Goal: Navigation & Orientation: Find specific page/section

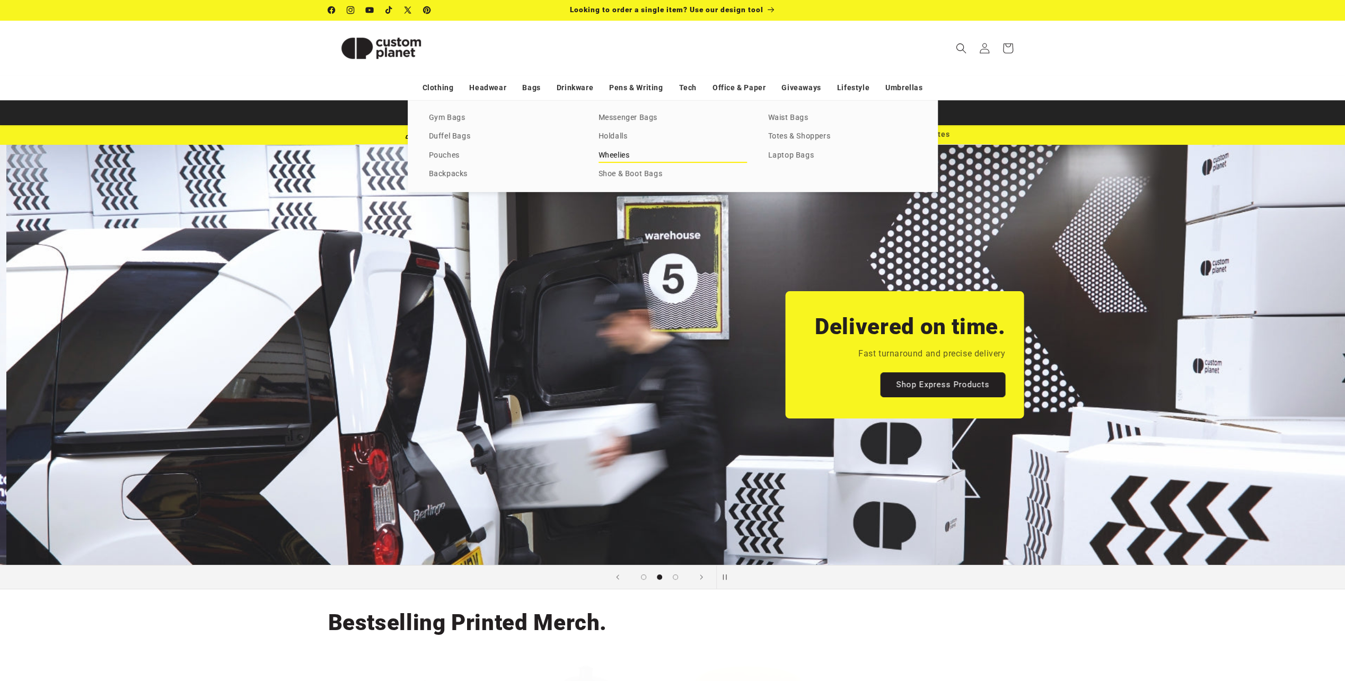
scroll to position [0, 1345]
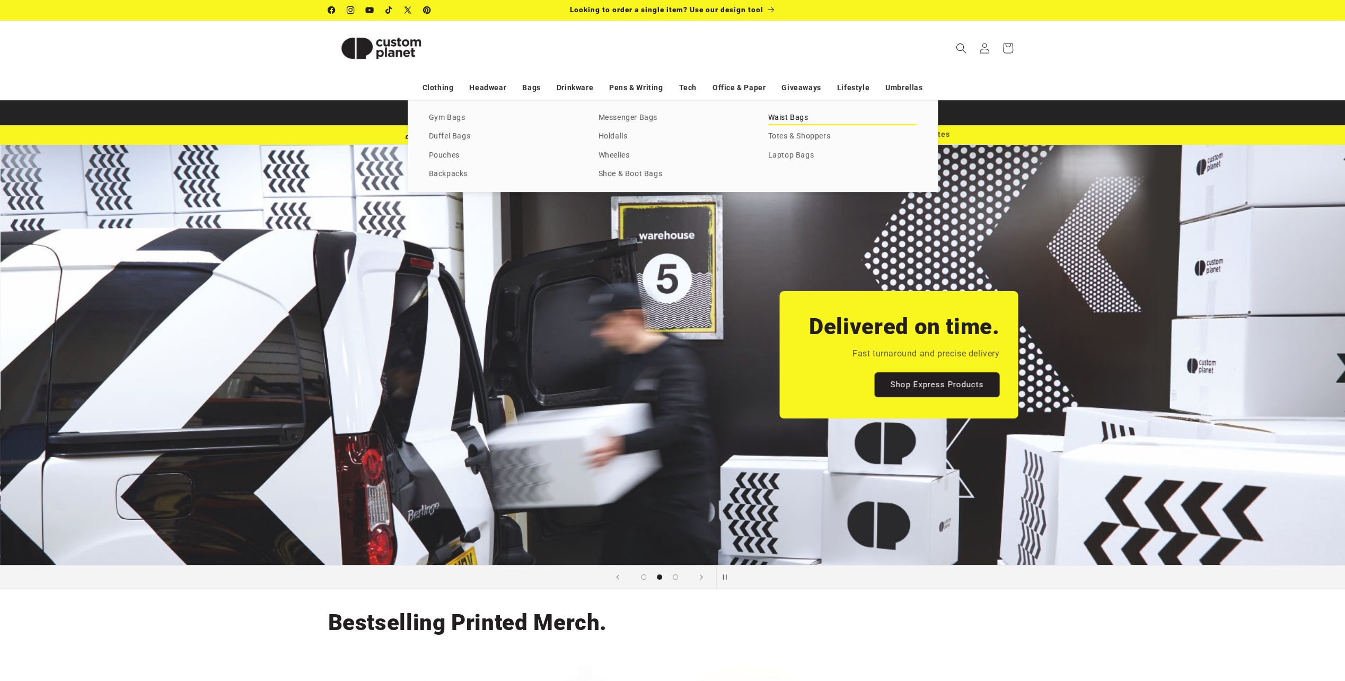
click at [793, 116] on link "Waist Bags" at bounding box center [842, 118] width 148 height 14
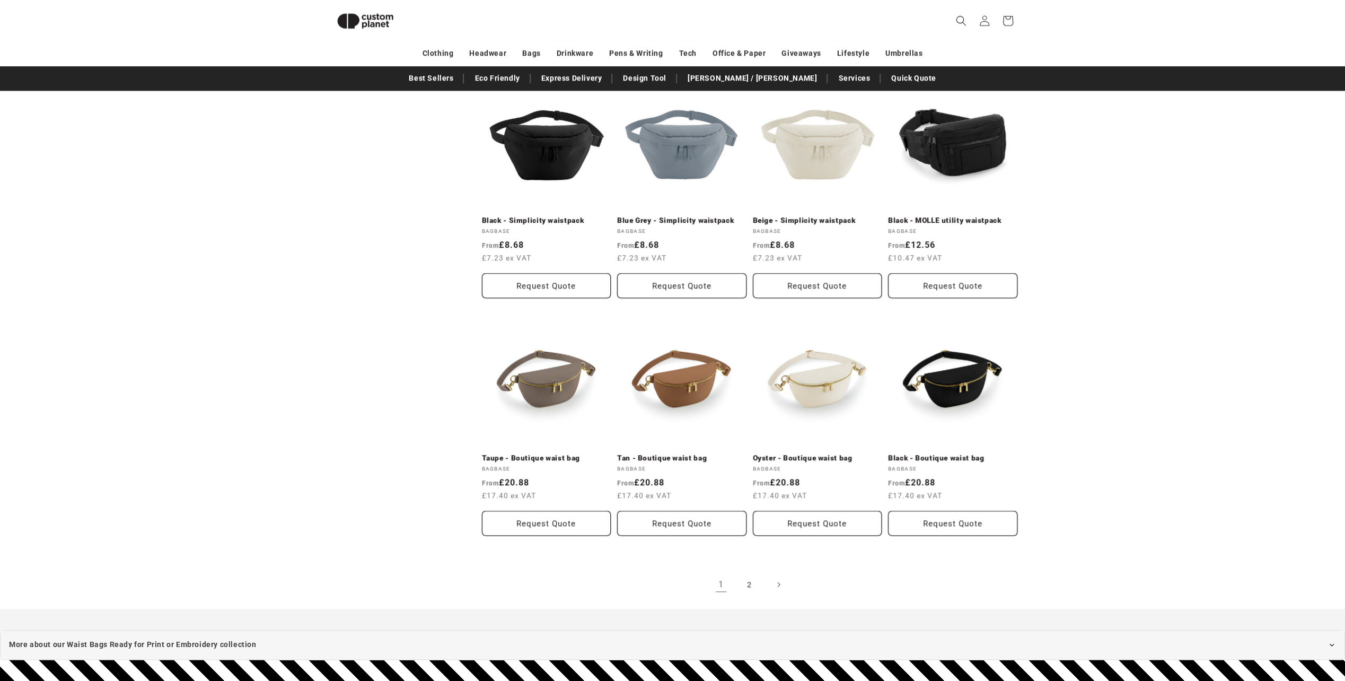
scroll to position [1099, 0]
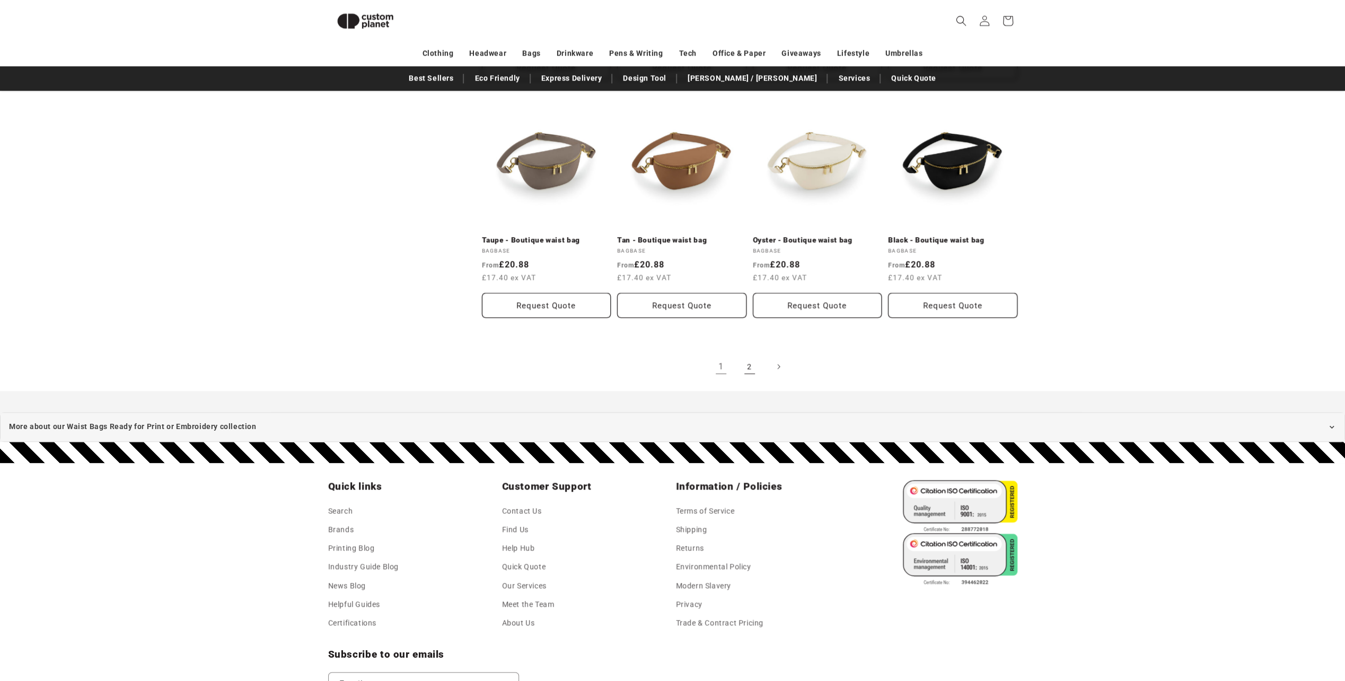
click at [751, 362] on link "2" at bounding box center [749, 366] width 23 height 23
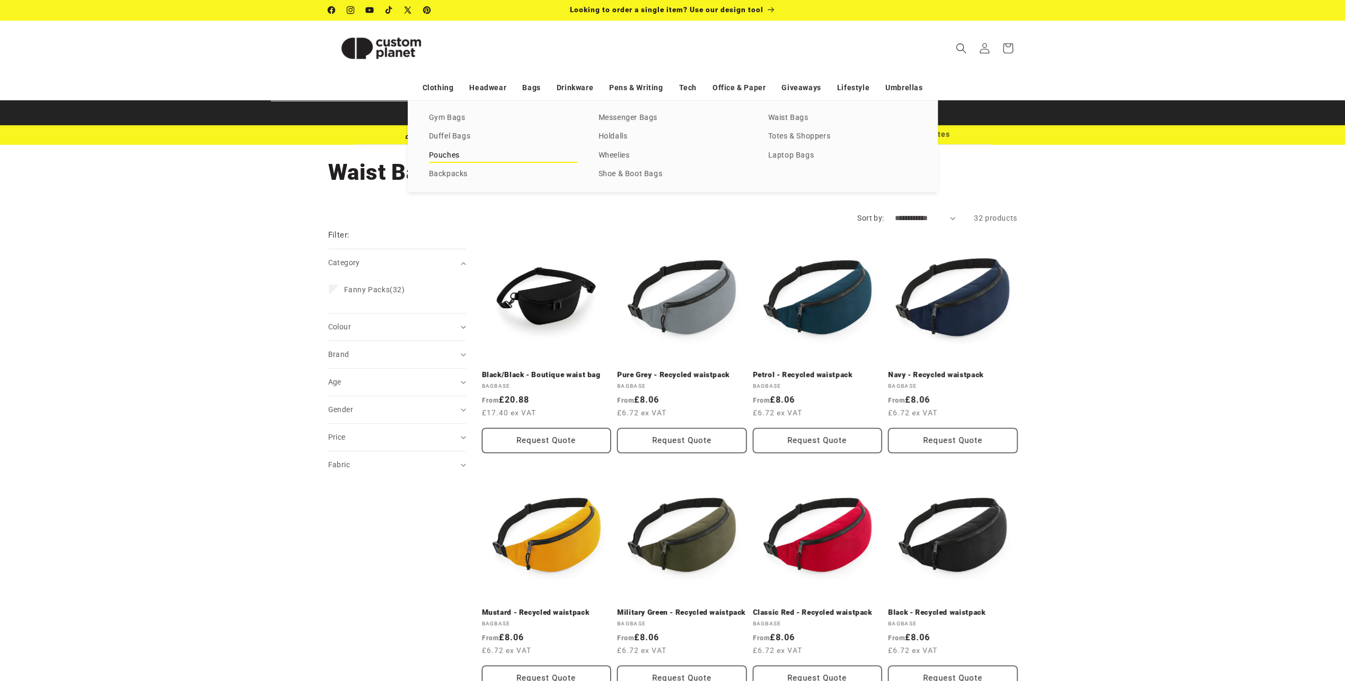
click at [437, 153] on link "Pouches" at bounding box center [503, 155] width 148 height 14
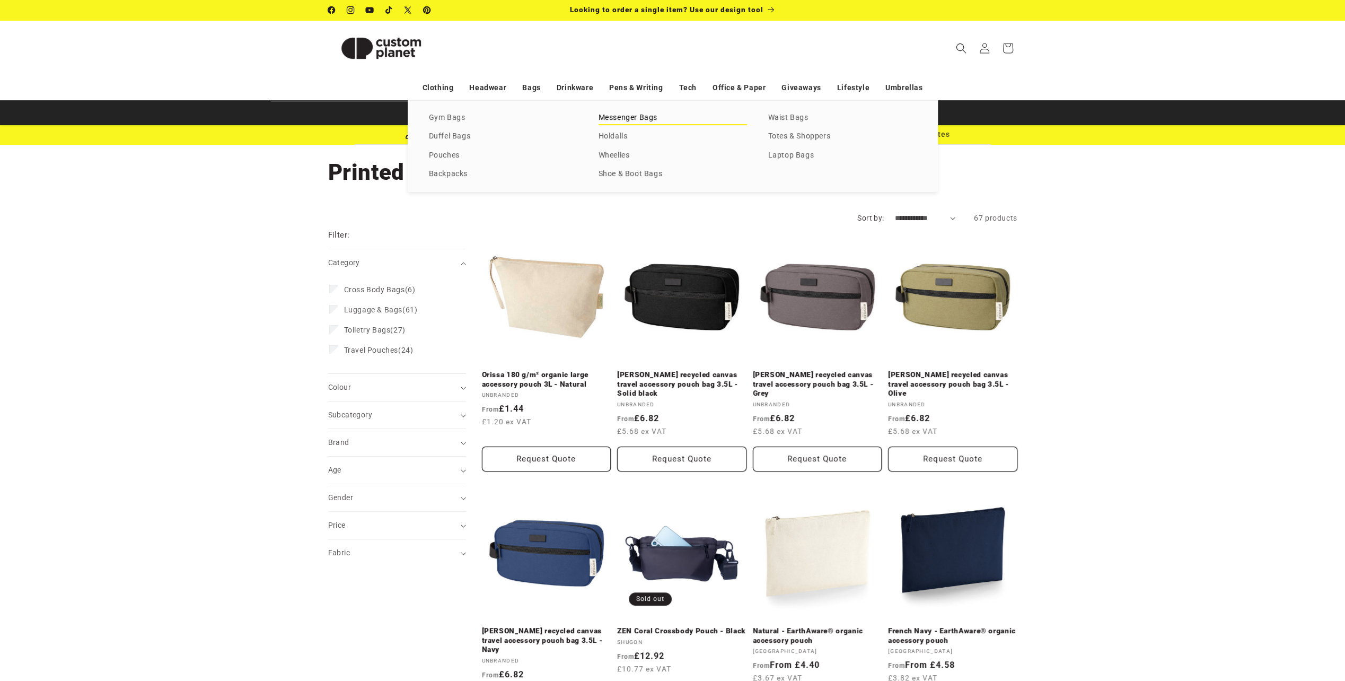
click at [625, 117] on link "Messenger Bags" at bounding box center [673, 118] width 148 height 14
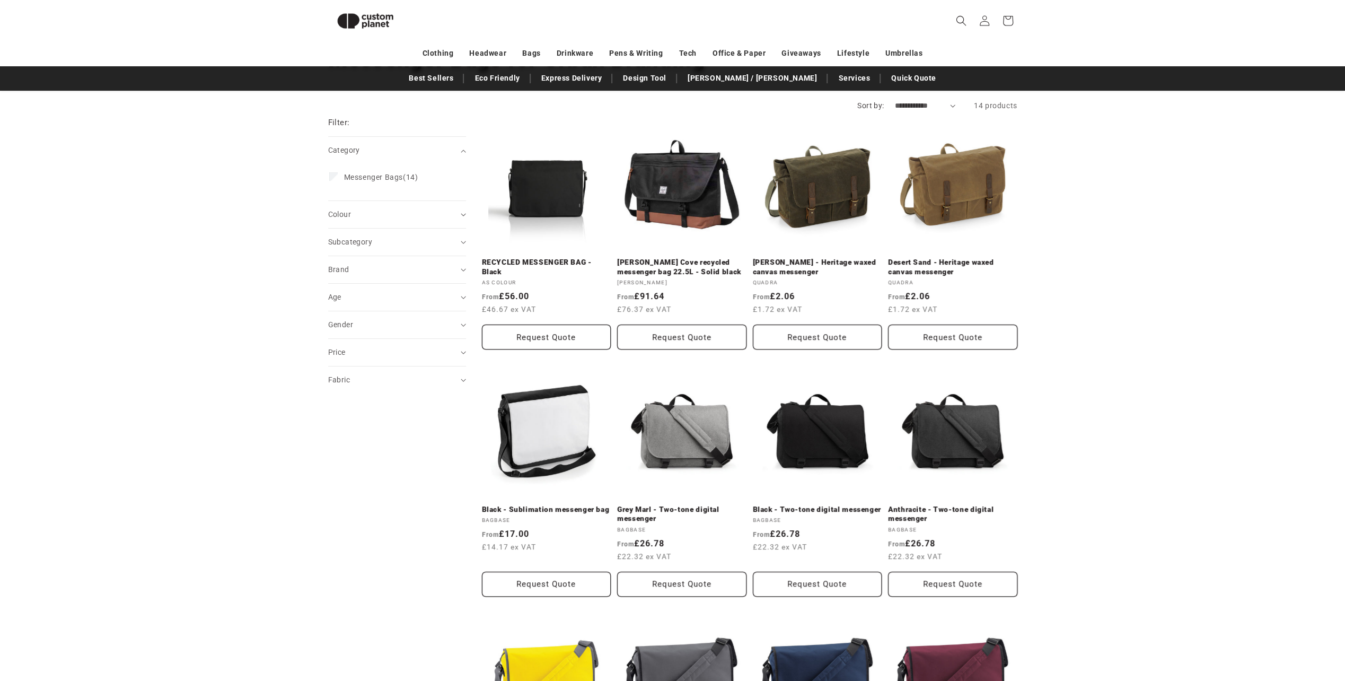
scroll to position [92, 0]
